Goal: Transaction & Acquisition: Purchase product/service

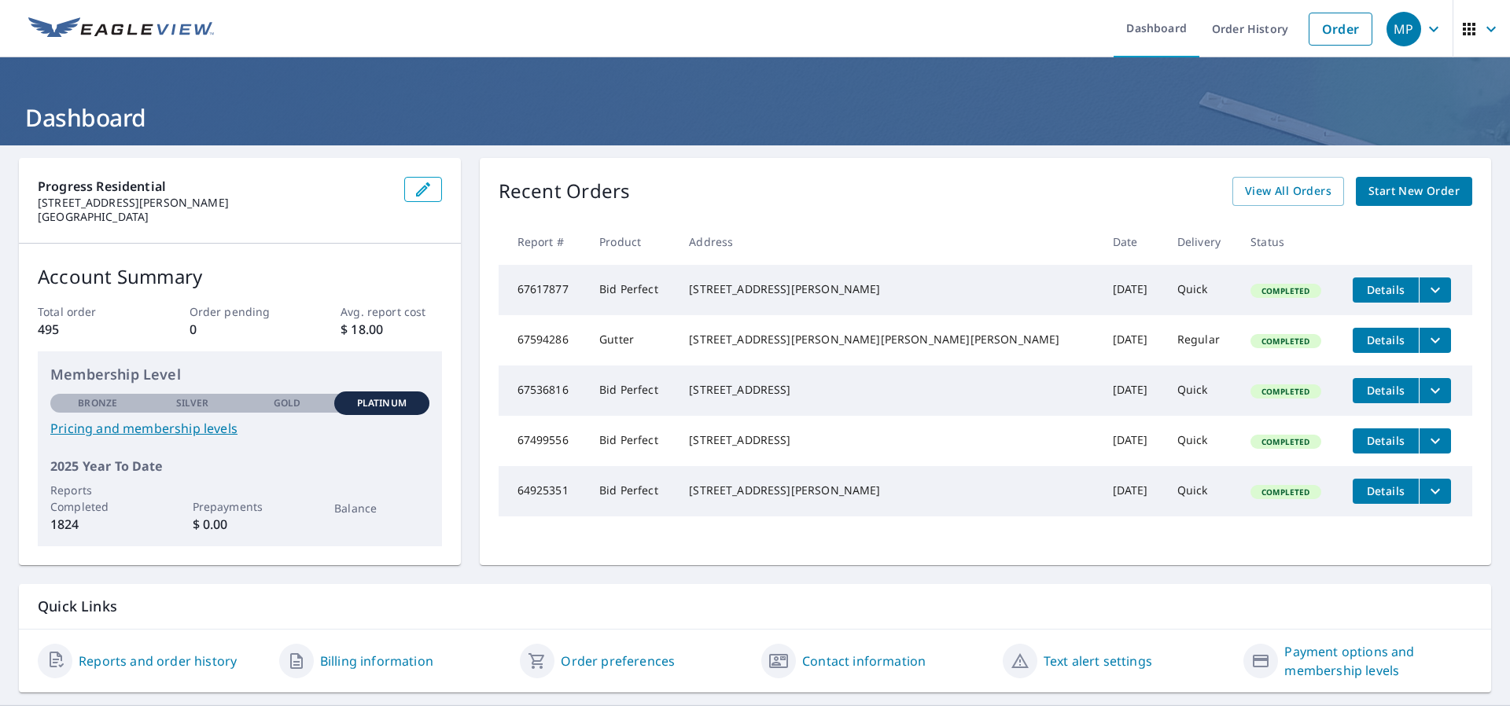
click at [1486, 27] on icon "button" at bounding box center [1490, 29] width 9 height 6
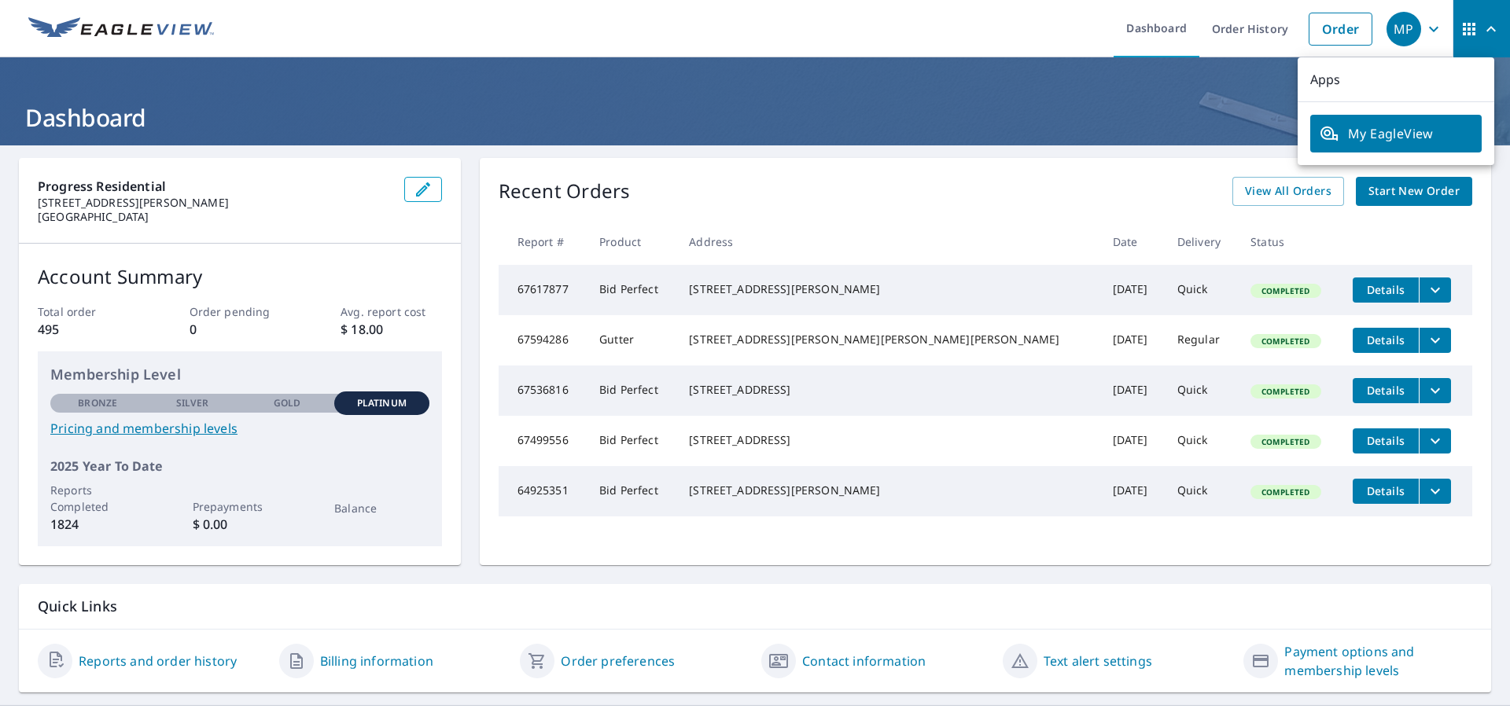
click at [1039, 205] on div "Recent Orders View All Orders Start New Order" at bounding box center [985, 191] width 973 height 29
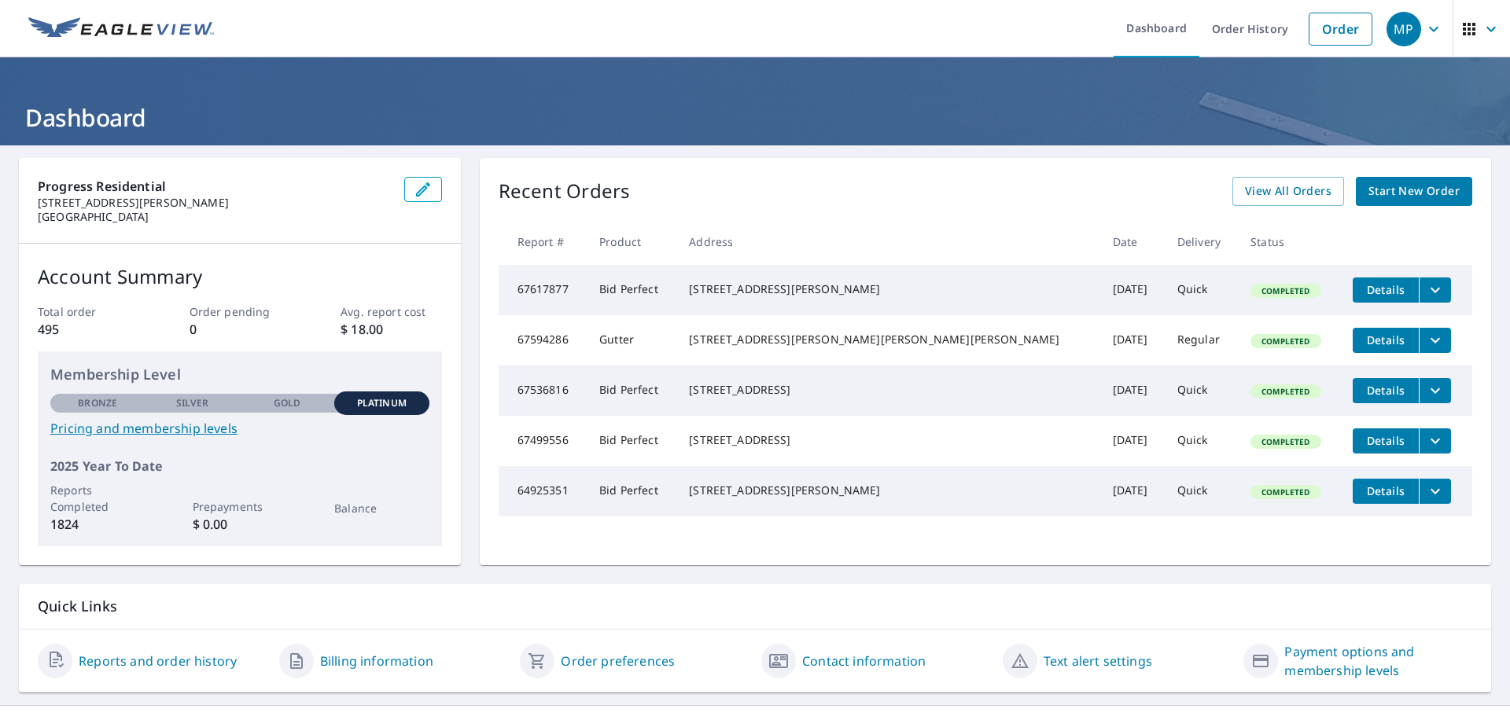
click at [1394, 197] on span "Start New Order" at bounding box center [1413, 192] width 91 height 20
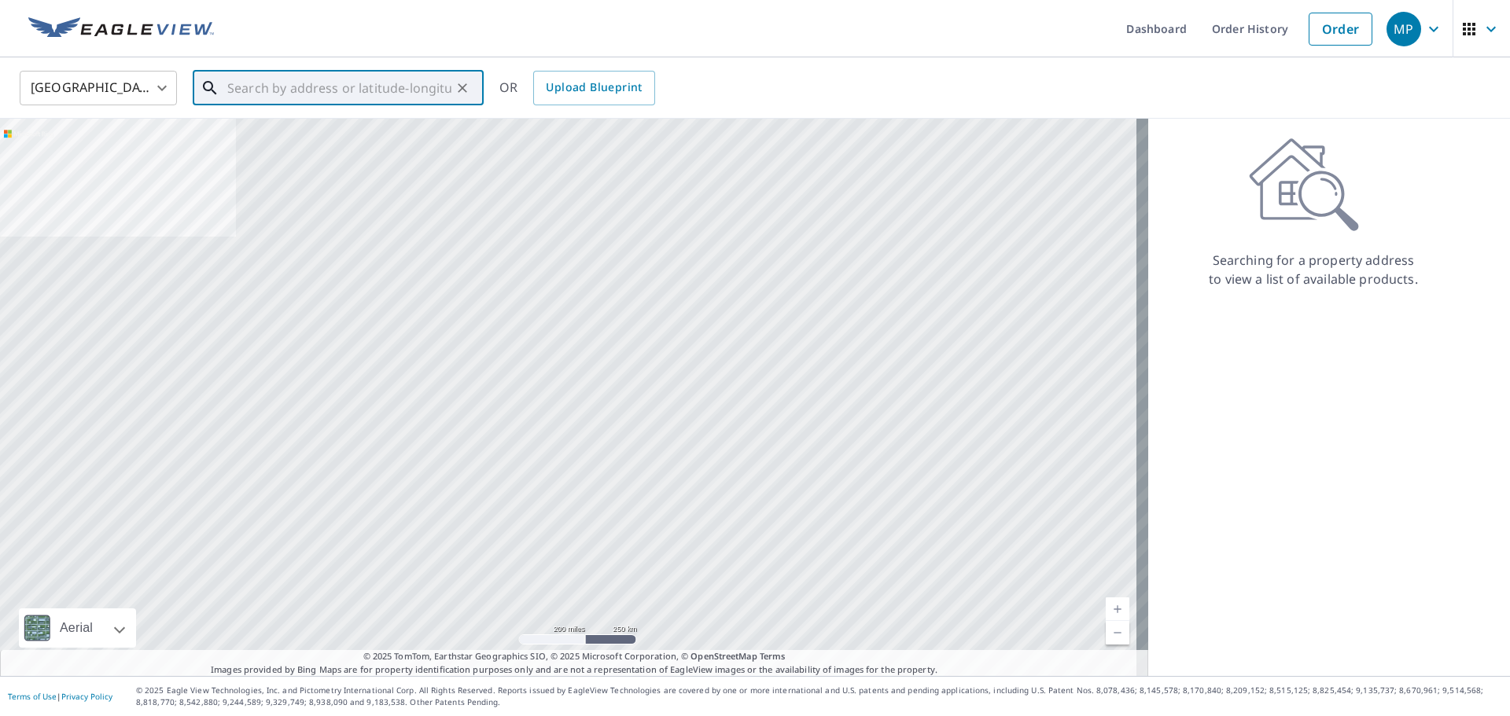
click at [418, 90] on input "text" at bounding box center [339, 88] width 224 height 44
drag, startPoint x: 417, startPoint y: 90, endPoint x: 329, endPoint y: 84, distance: 87.5
click at [329, 84] on input "text" at bounding box center [339, 88] width 224 height 44
paste input "[STREET_ADDRESS]"
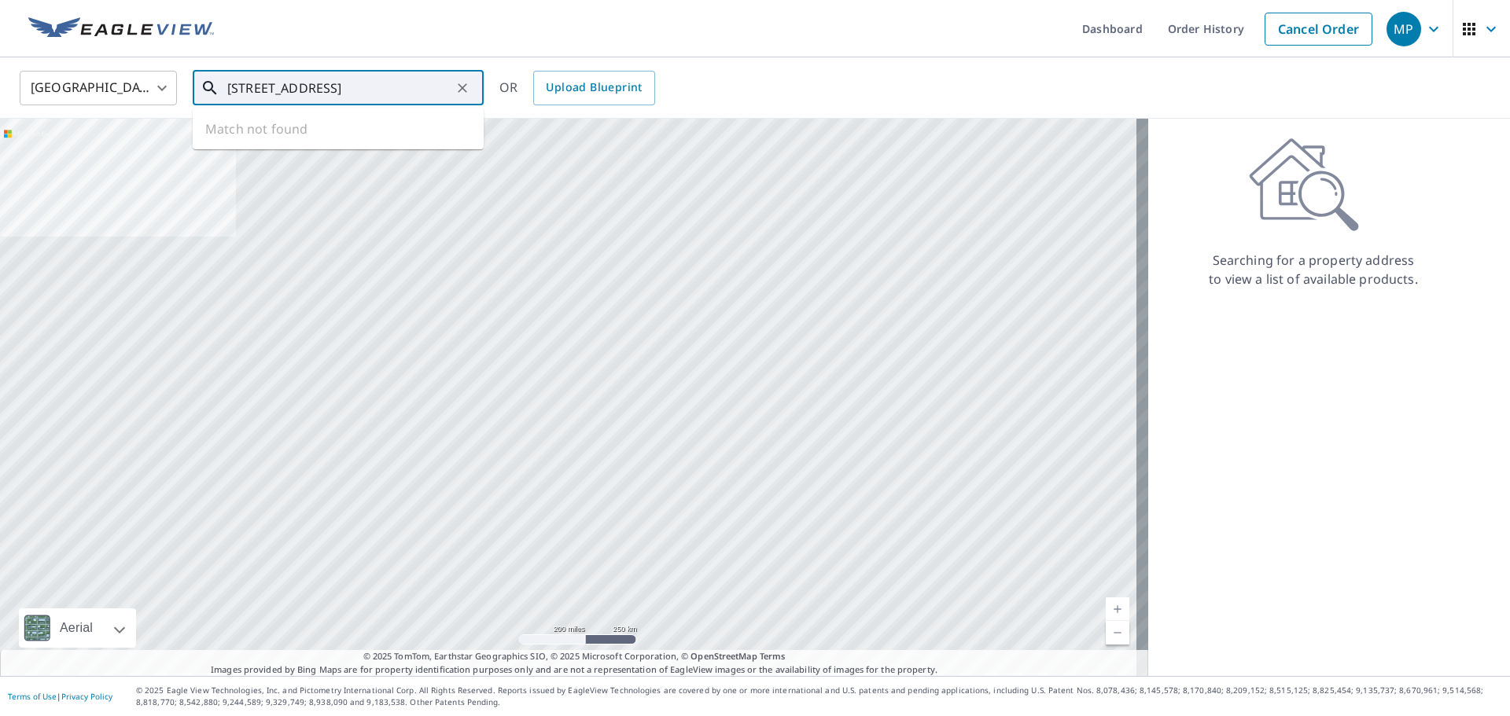
scroll to position [0, 82]
type input "[STREET_ADDRESS]"
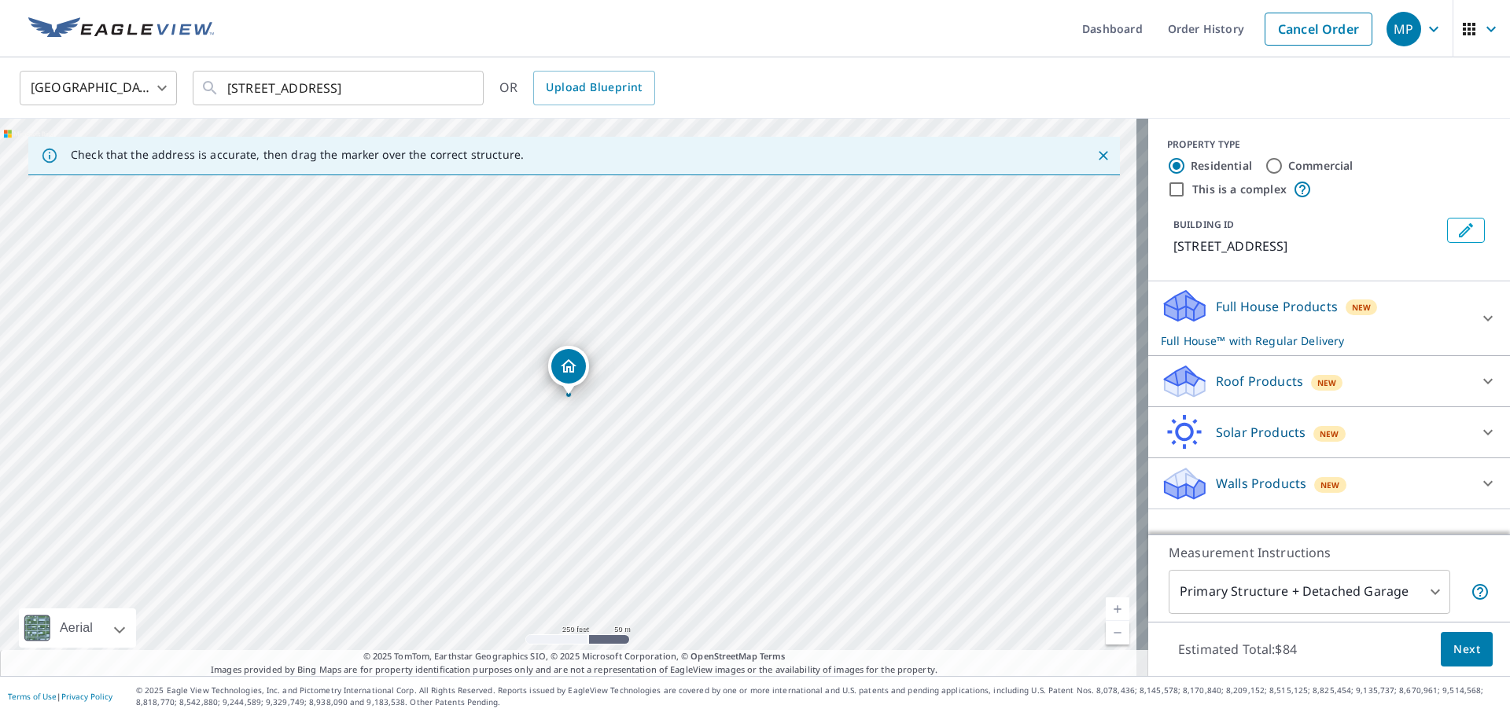
click at [566, 364] on icon "Dropped pin, building 1, Residential property, 6936 Aulton Link Ct Charlotte, N…" at bounding box center [568, 366] width 19 height 19
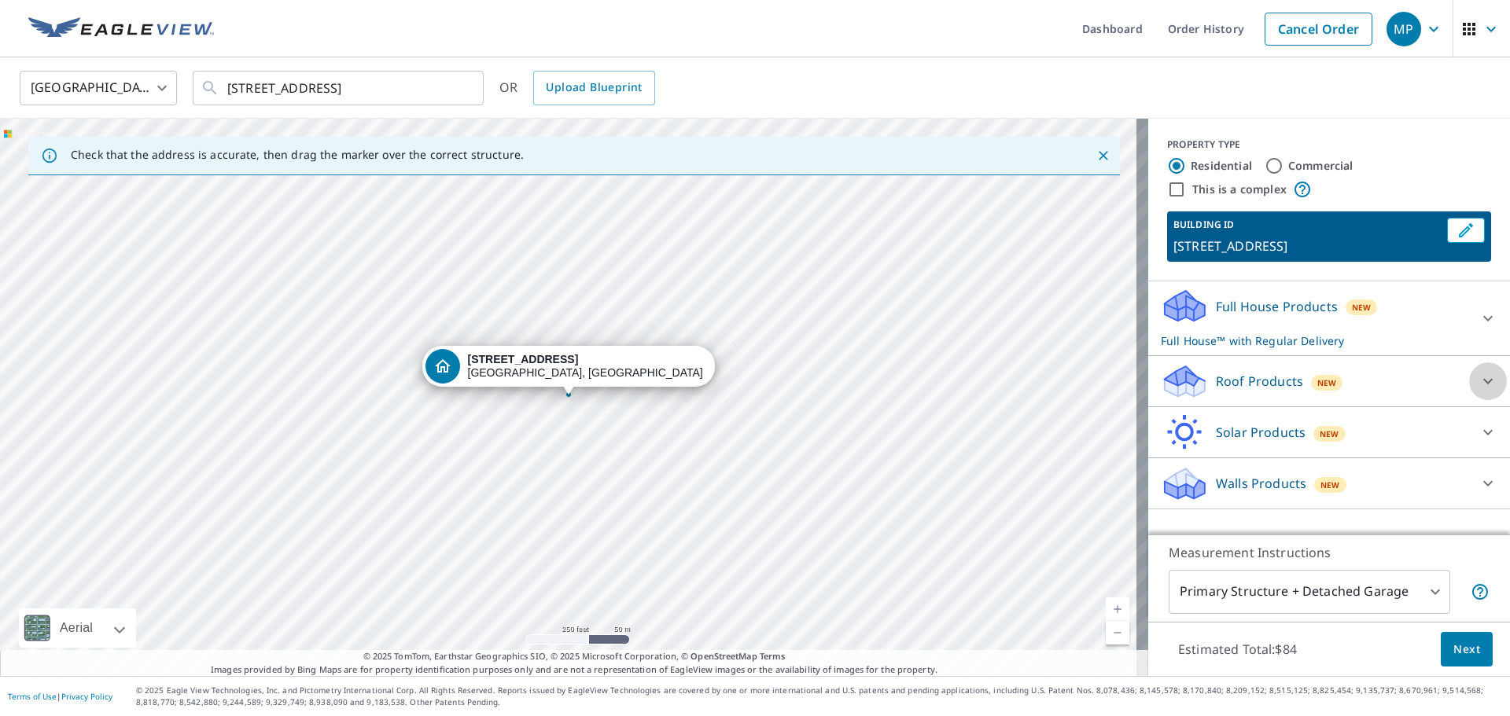
click at [1483, 380] on icon at bounding box center [1487, 382] width 9 height 6
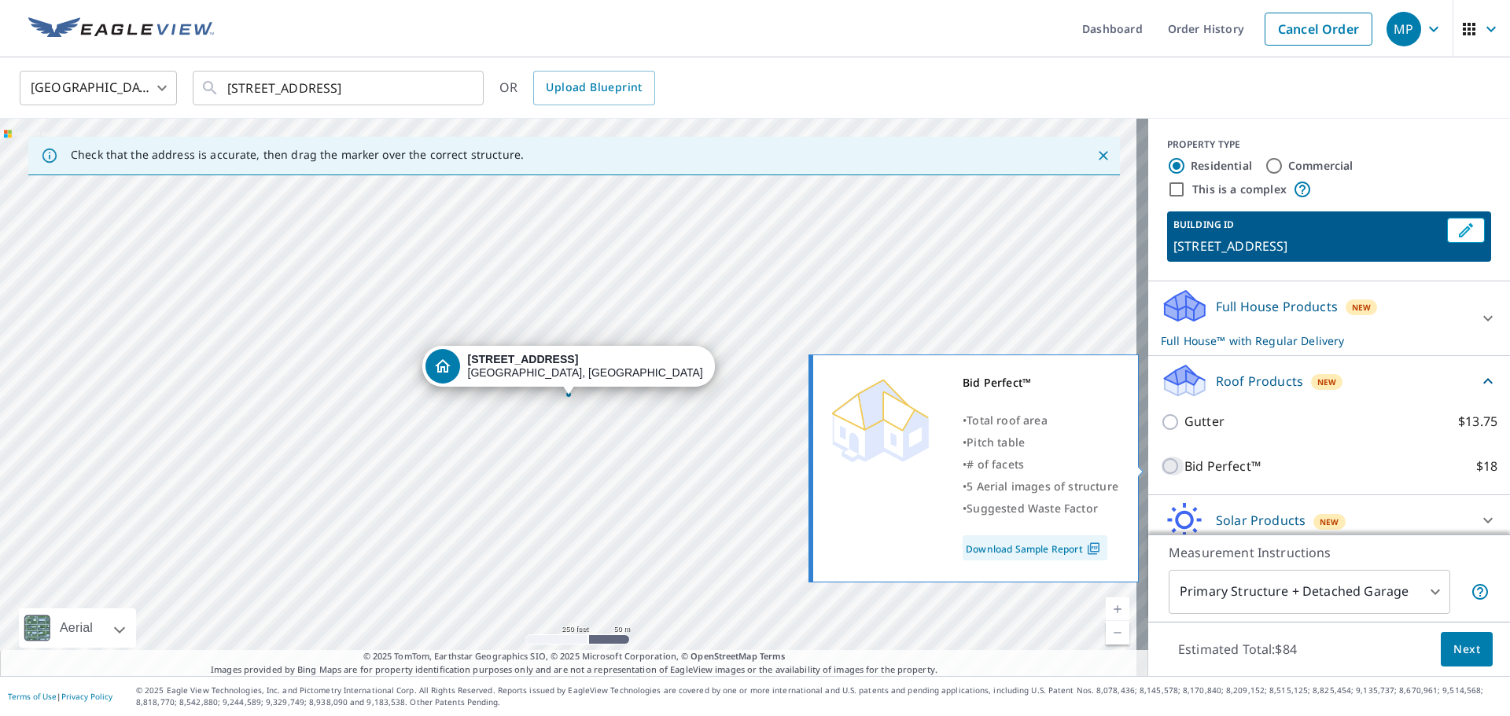
click at [1161, 466] on input "Bid Perfect™ $18" at bounding box center [1173, 466] width 24 height 19
checkbox input "true"
checkbox input "false"
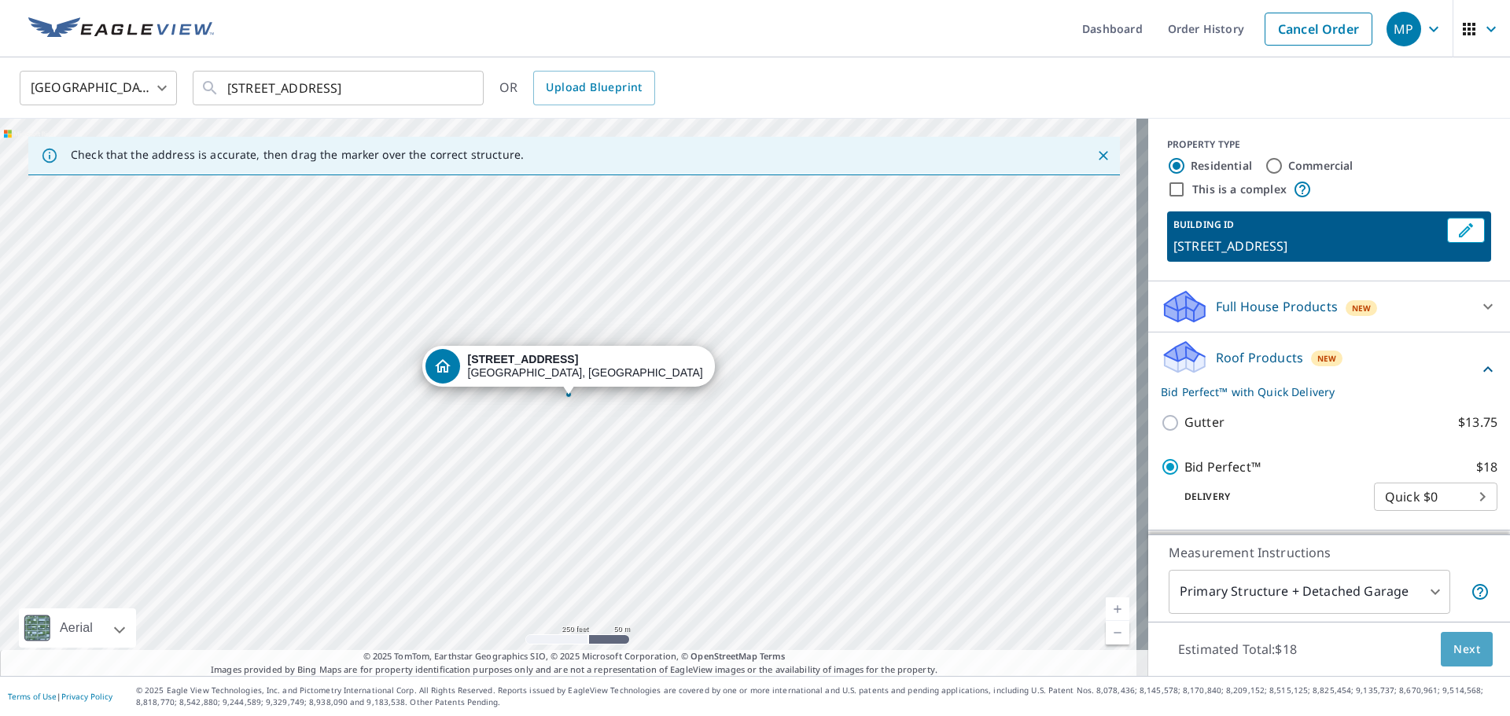
click at [1455, 649] on span "Next" at bounding box center [1466, 650] width 27 height 20
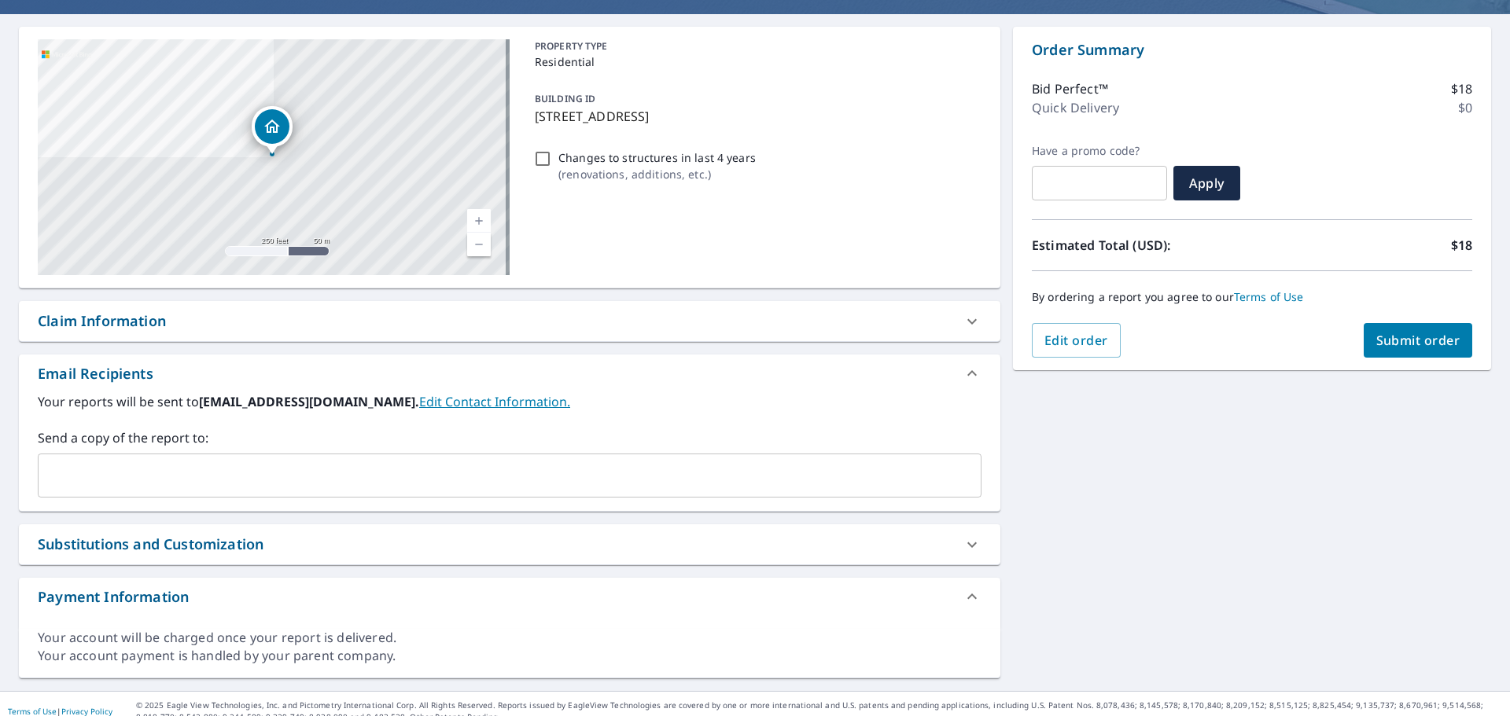
scroll to position [146, 0]
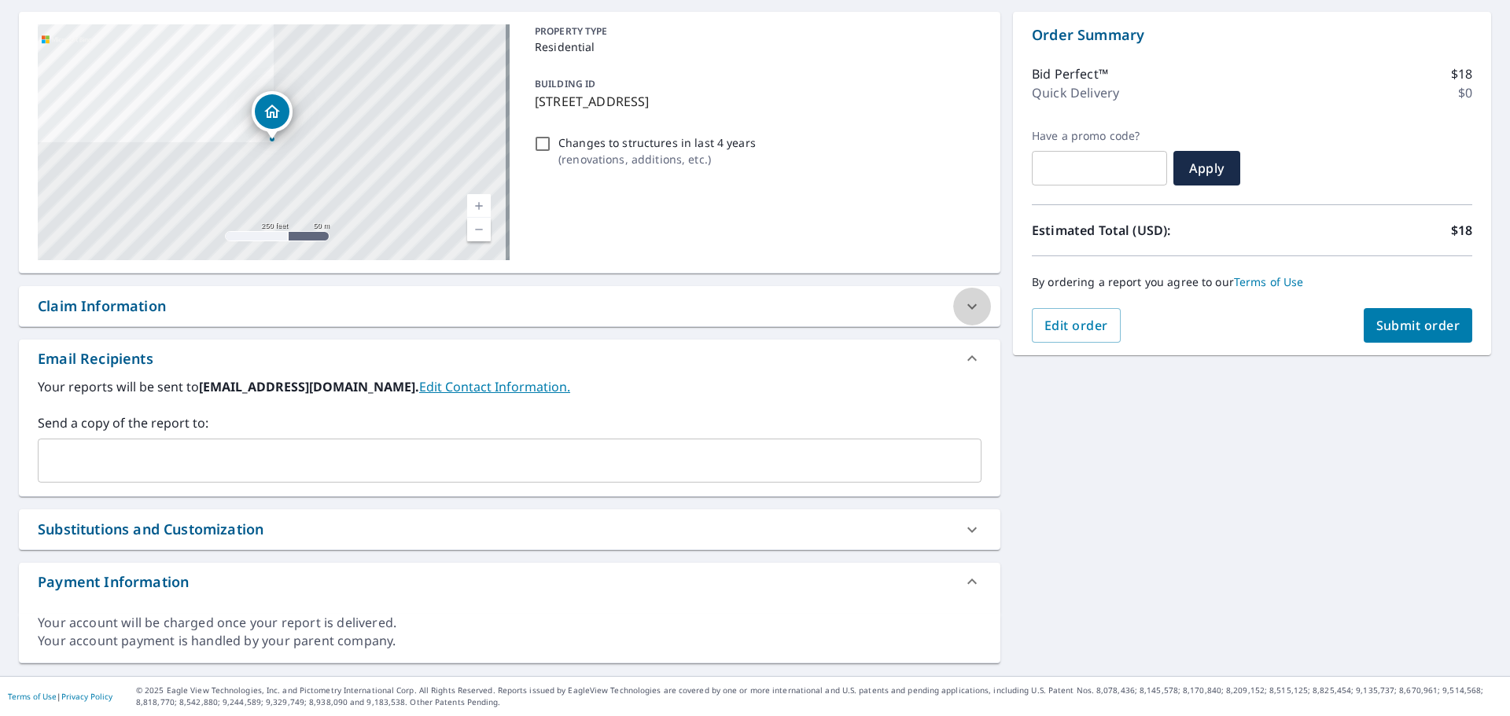
click at [966, 304] on icon at bounding box center [971, 306] width 19 height 19
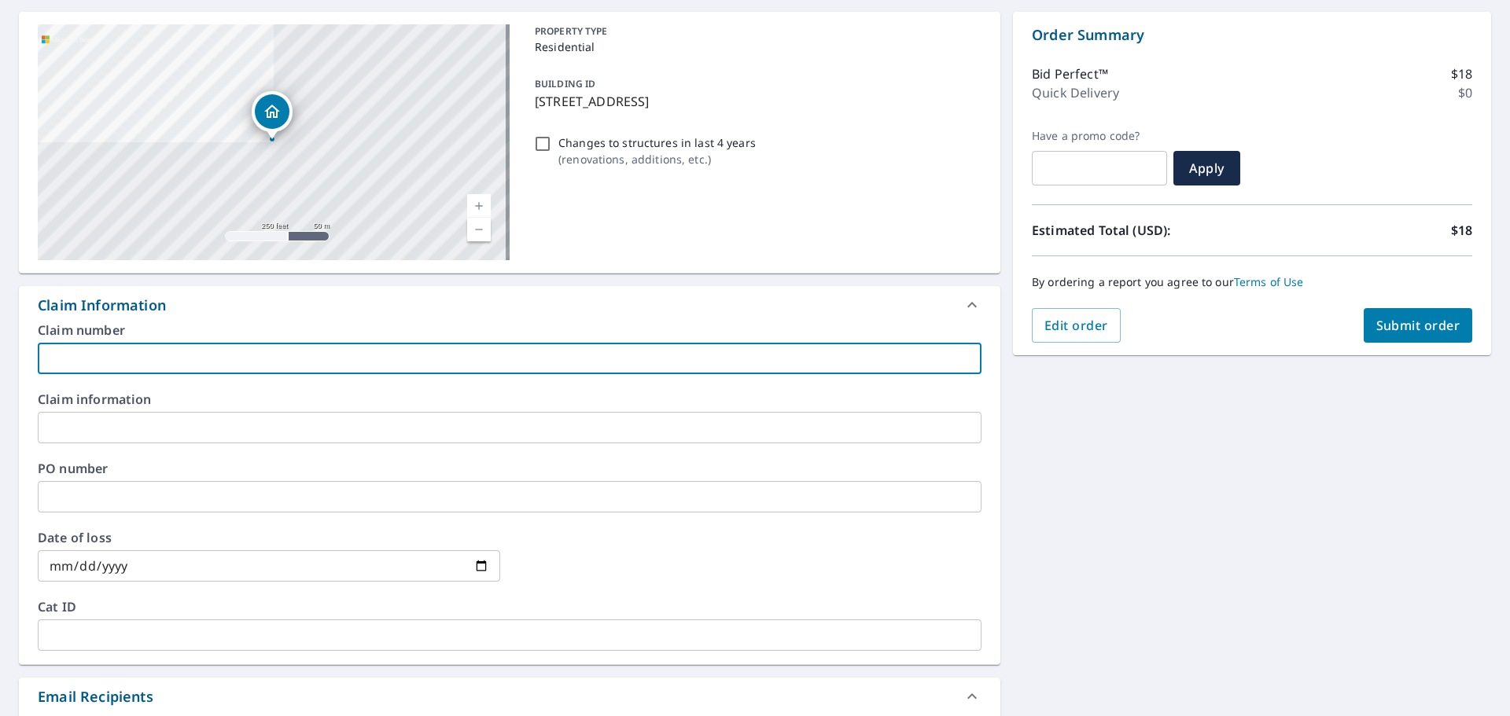
click at [345, 370] on input "text" at bounding box center [510, 358] width 944 height 31
type input "c"
type input "Charlotte"
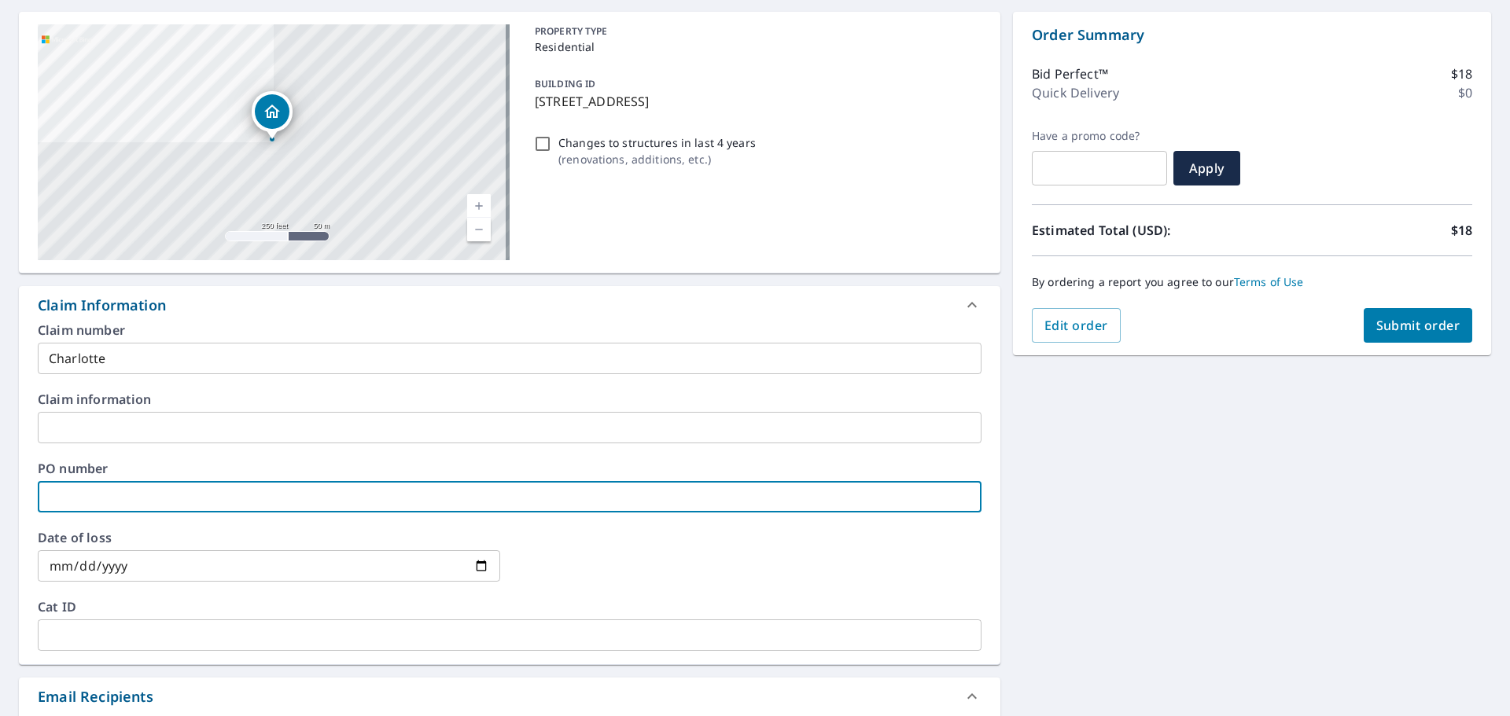
click at [278, 497] on input "text" at bounding box center [510, 496] width 944 height 31
type input "1662968"
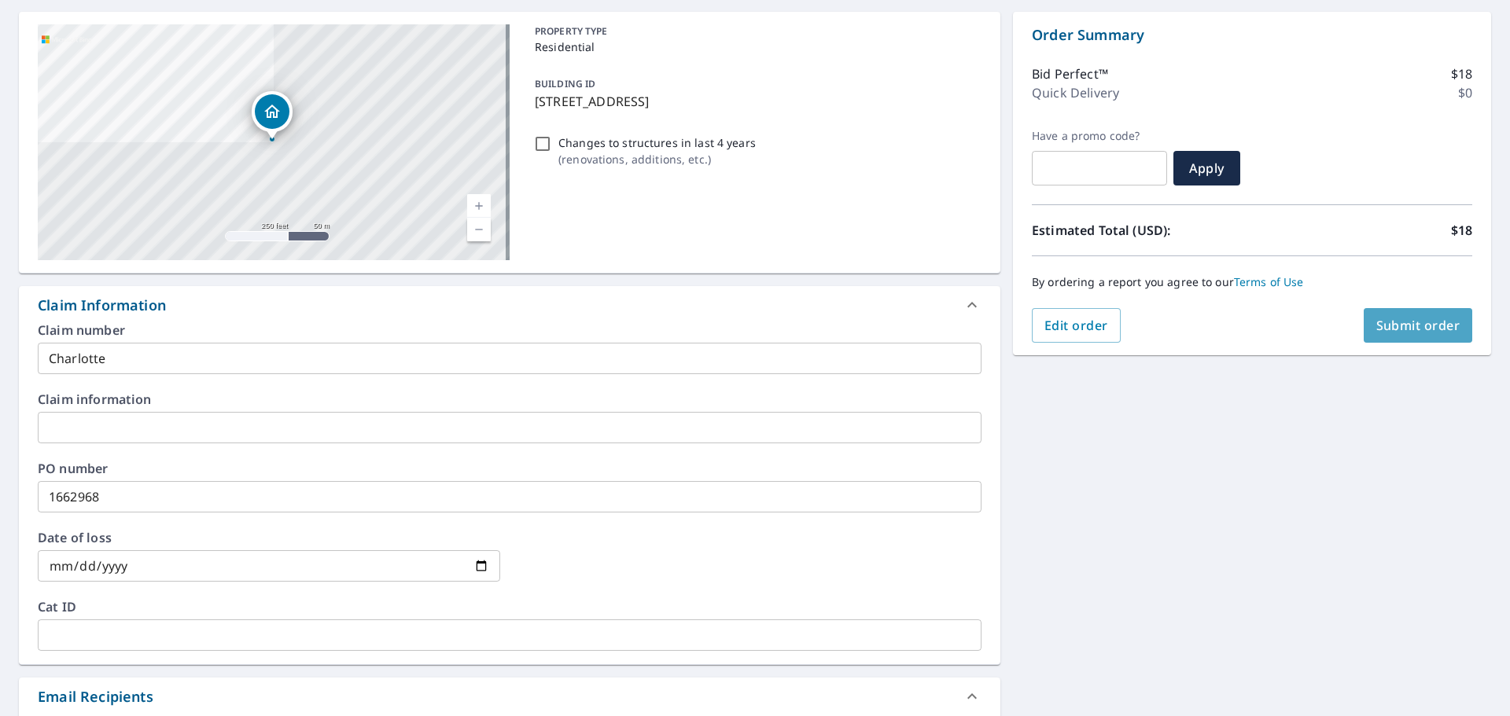
click at [1398, 326] on span "Submit order" at bounding box center [1418, 325] width 84 height 17
